Goal: Find specific page/section: Find specific page/section

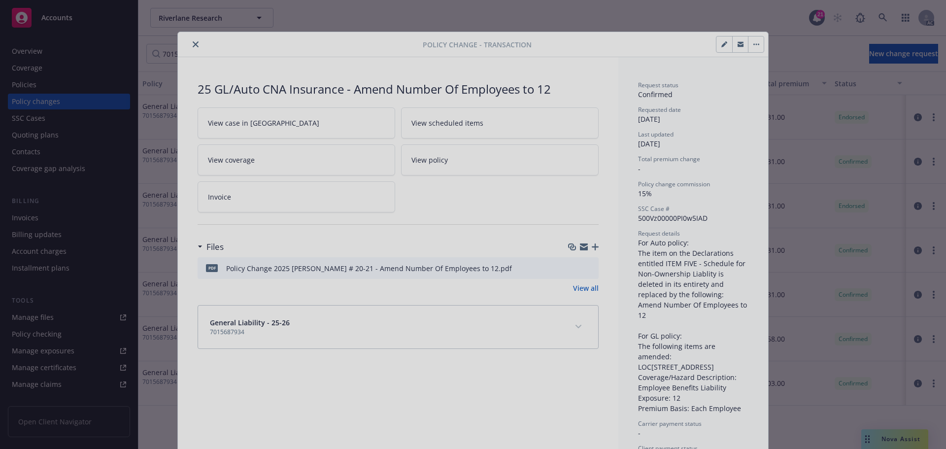
scroll to position [30, 0]
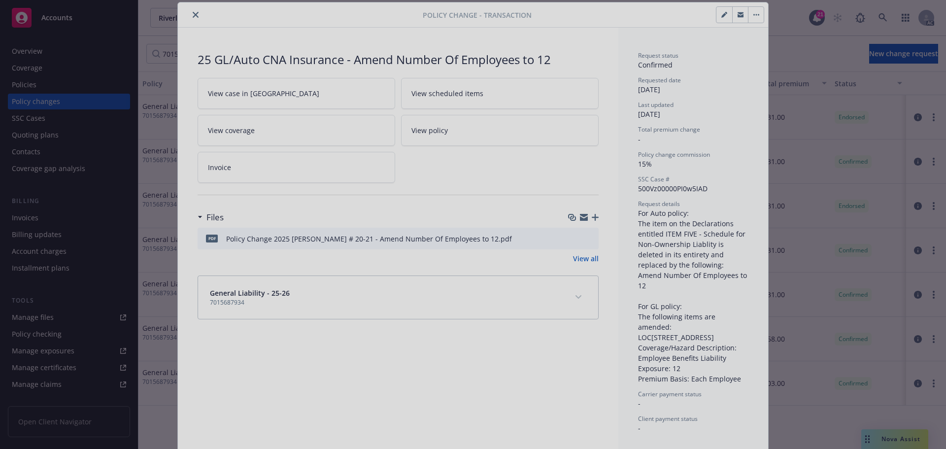
click at [193, 17] on div at bounding box center [473, 224] width 946 height 449
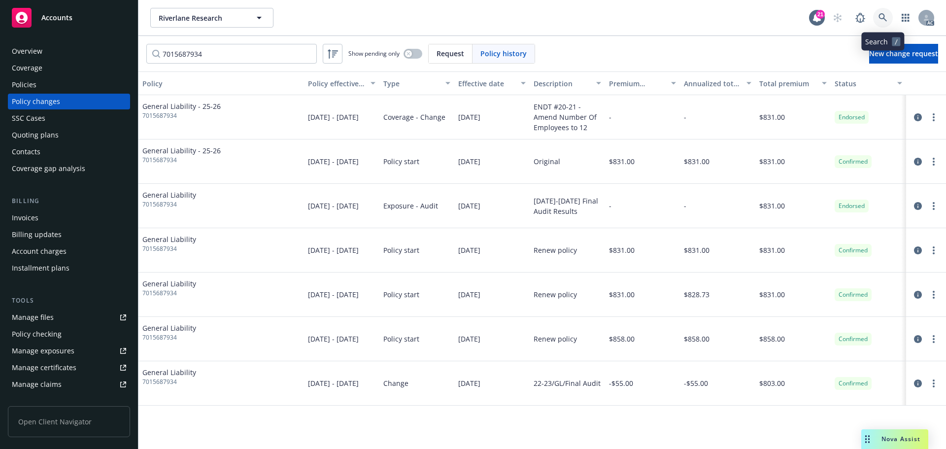
click at [881, 22] on icon at bounding box center [882, 17] width 9 height 9
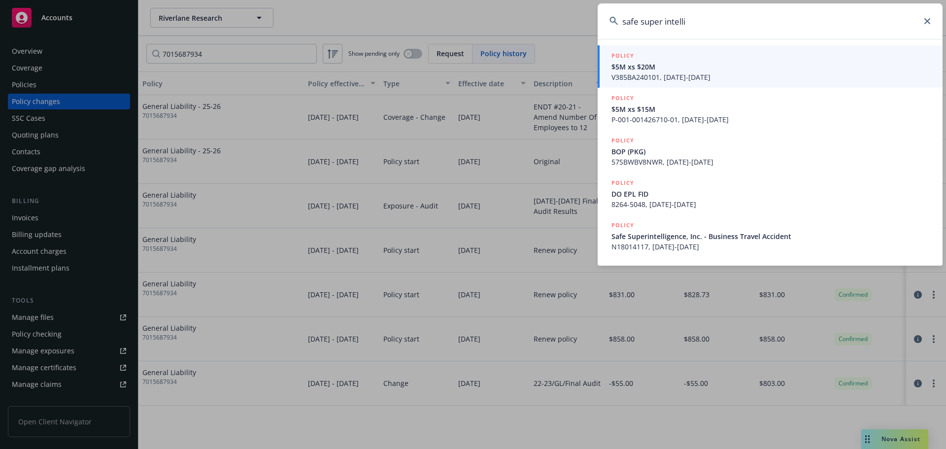
type input "safe super intelli"
click at [752, 73] on span "V385BA240101, [DATE]-[DATE]" at bounding box center [770, 77] width 319 height 10
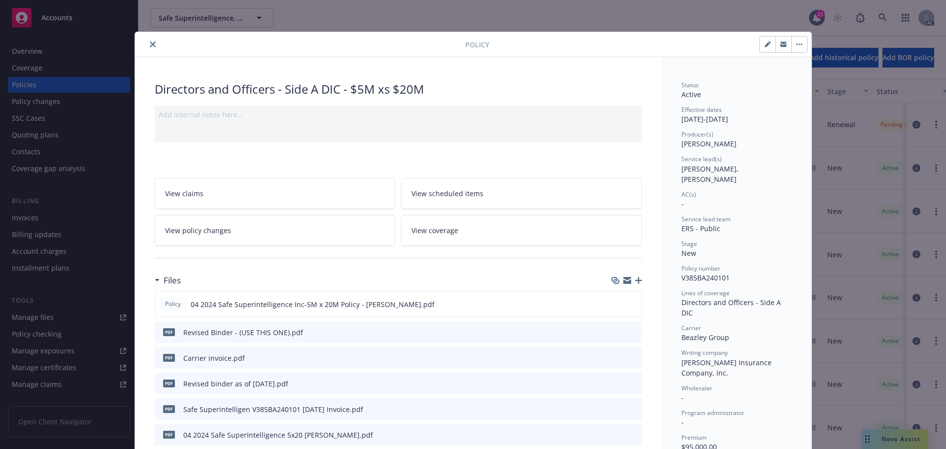
click at [147, 39] on button "close" at bounding box center [153, 44] width 12 height 12
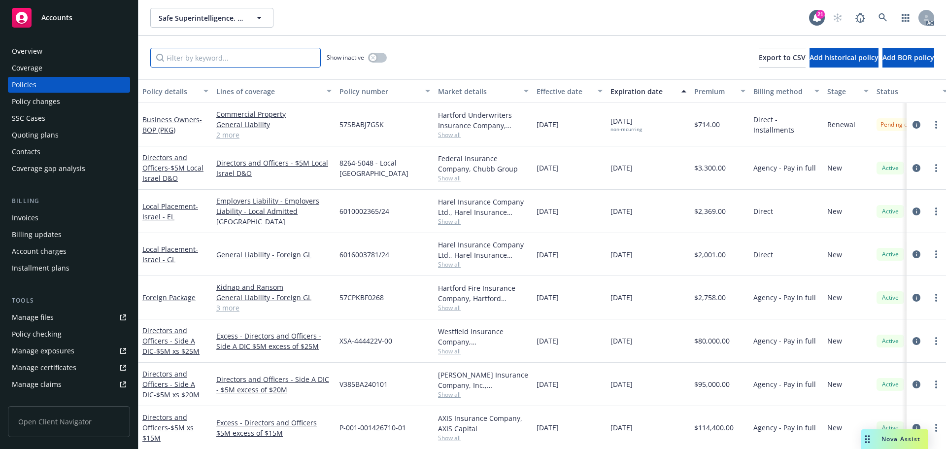
click at [238, 57] on input "Filter by keyword..." at bounding box center [235, 58] width 170 height 20
drag, startPoint x: 374, startPoint y: 168, endPoint x: 340, endPoint y: 167, distance: 34.0
click at [340, 167] on span "8264-5048 - Local [GEOGRAPHIC_DATA]" at bounding box center [384, 168] width 91 height 21
copy span "8264-5048"
click at [199, 66] on input "Filter by keyword..." at bounding box center [235, 58] width 170 height 20
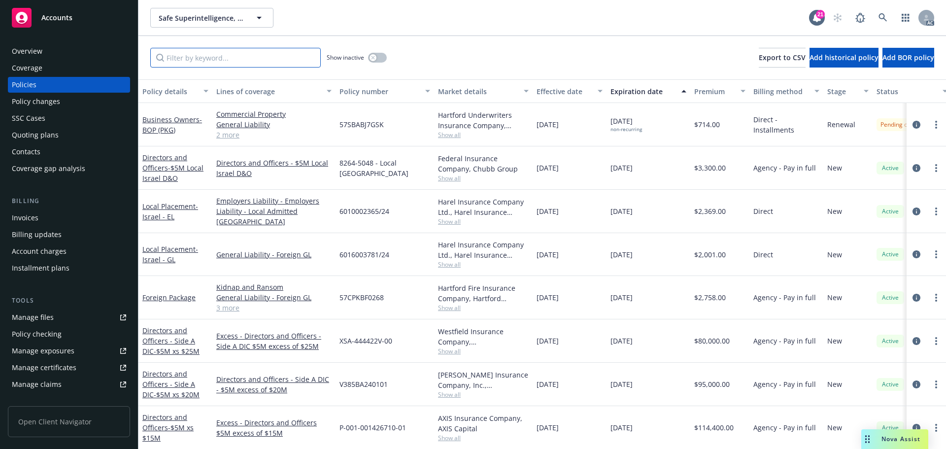
paste input "8264-5048"
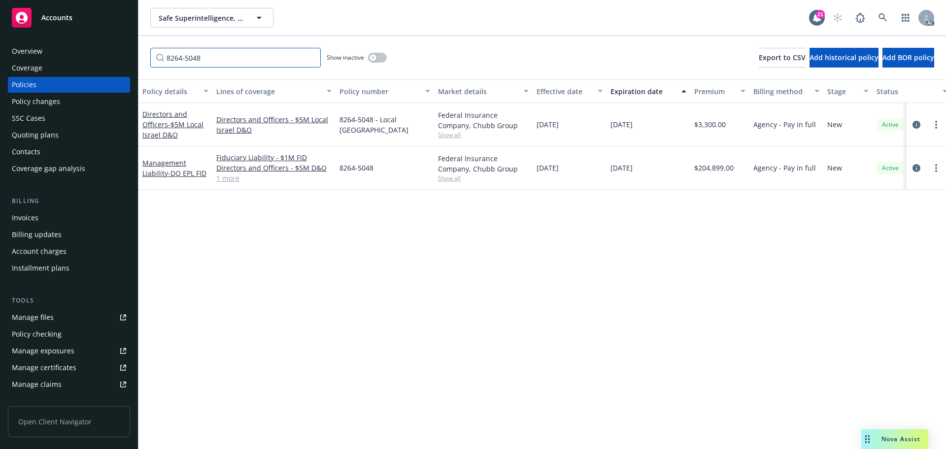
type input "8264-5048"
click at [885, 17] on icon at bounding box center [882, 17] width 9 height 9
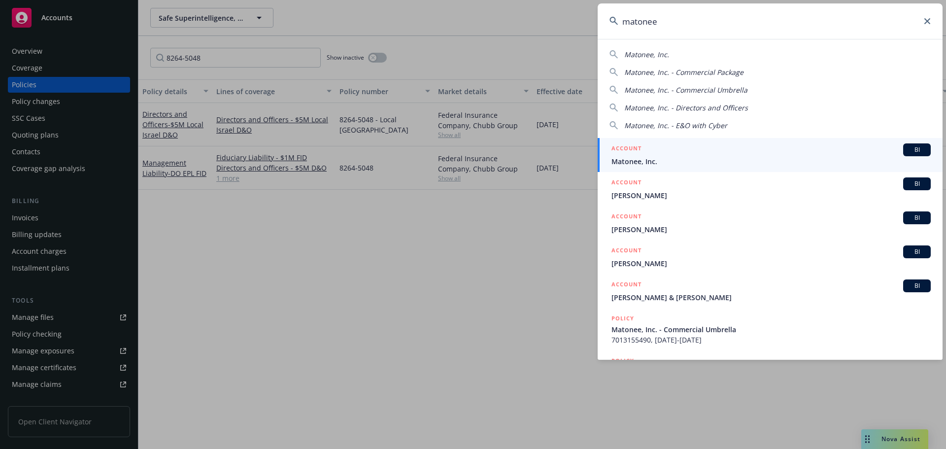
type input "matonee"
drag, startPoint x: 736, startPoint y: 150, endPoint x: 696, endPoint y: 150, distance: 40.4
click at [736, 150] on div "ACCOUNT BI" at bounding box center [770, 149] width 319 height 13
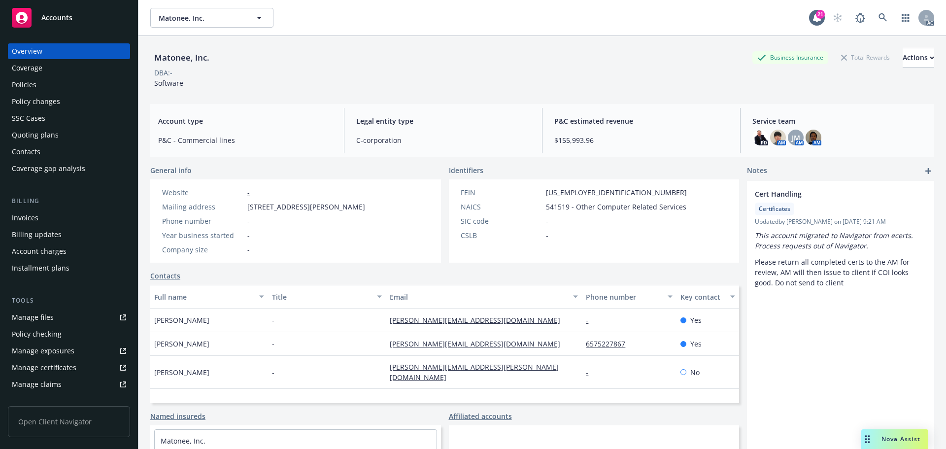
click at [47, 82] on div "Policies" at bounding box center [69, 85] width 114 height 16
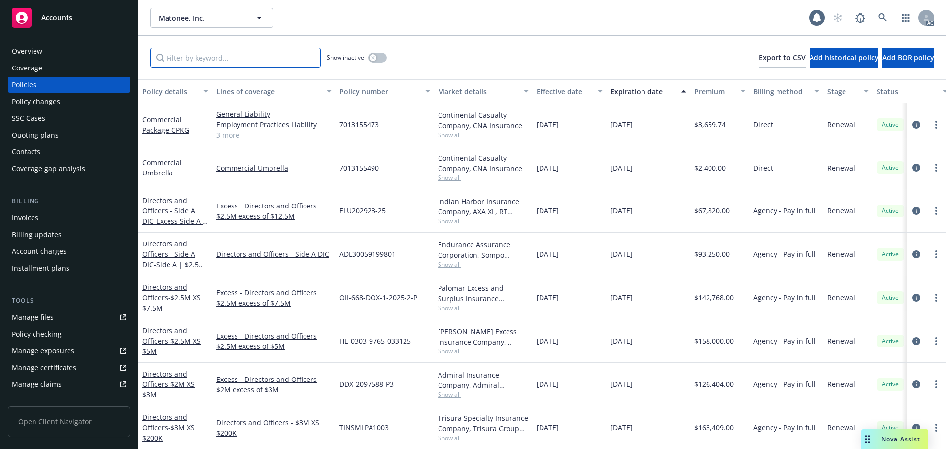
drag, startPoint x: 230, startPoint y: 53, endPoint x: 238, endPoint y: 58, distance: 9.7
click at [231, 53] on input "Filter by keyword..." at bounding box center [235, 58] width 170 height 20
paste input "IW9470"
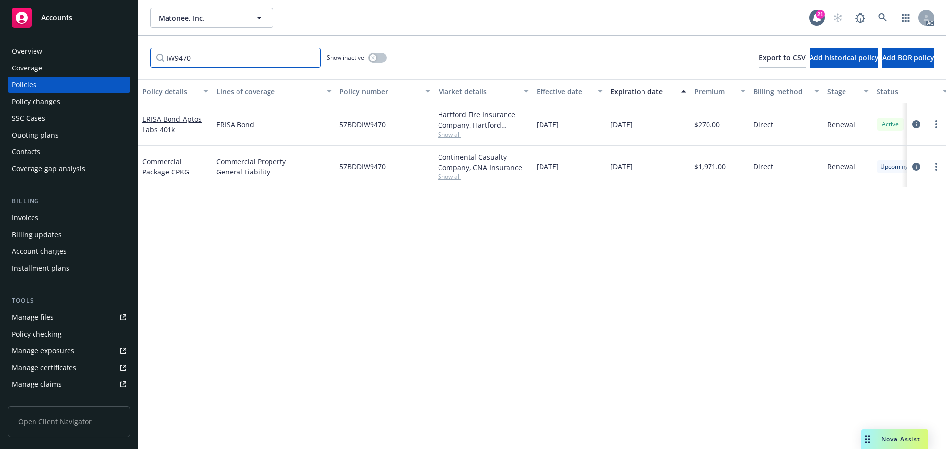
type input "IW9470"
click at [449, 133] on span "Show all" at bounding box center [483, 134] width 91 height 8
click at [432, 116] on div "57BDDIW9470" at bounding box center [384, 124] width 99 height 43
